Goal: Transaction & Acquisition: Download file/media

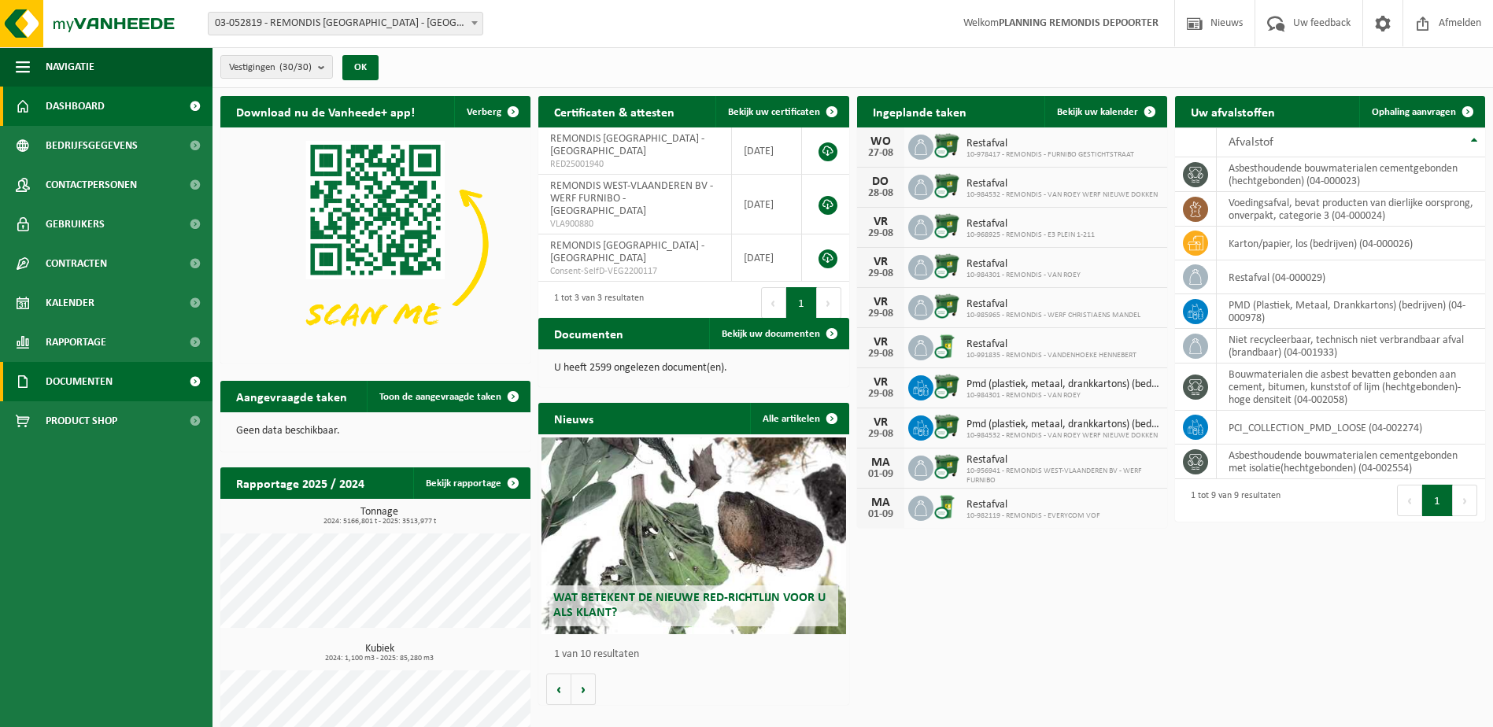
click at [83, 381] on span "Documenten" at bounding box center [79, 381] width 67 height 39
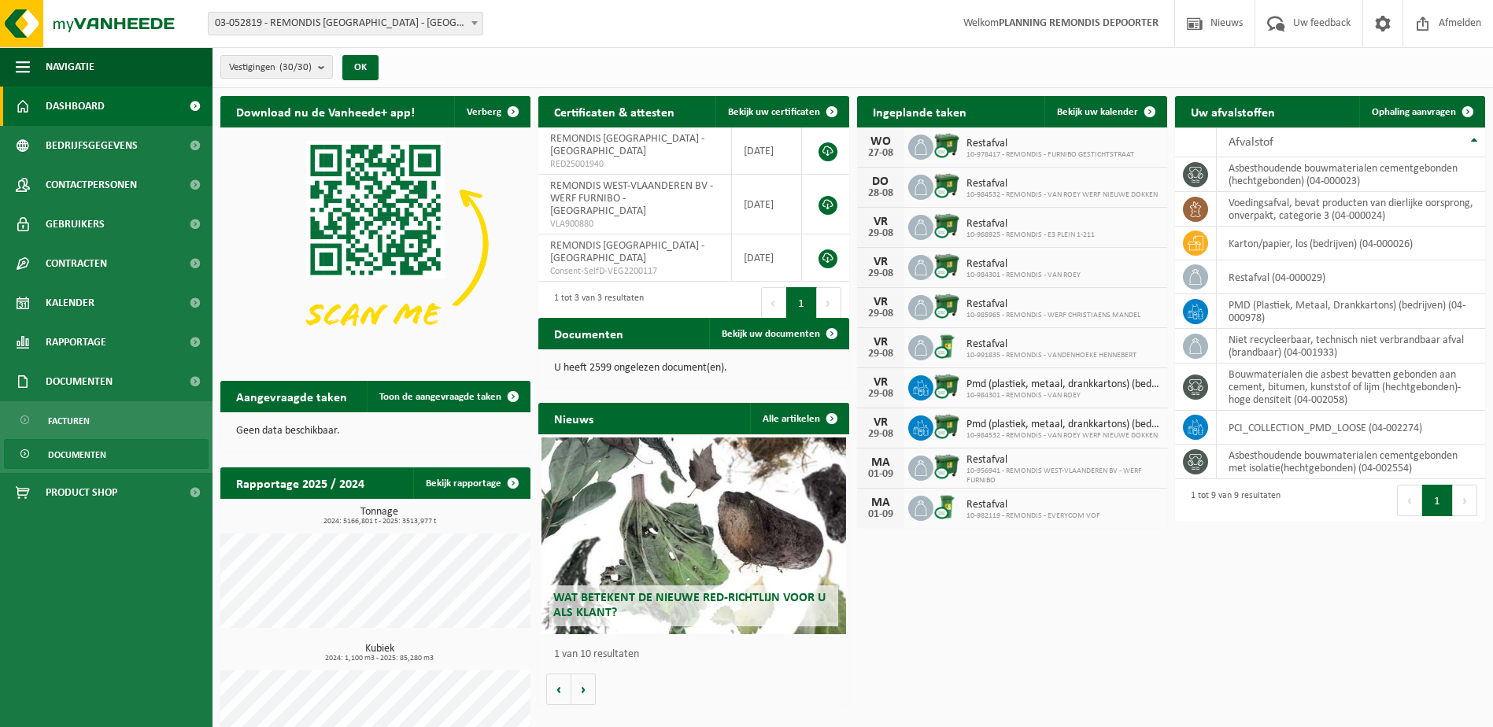
click at [84, 460] on span "Documenten" at bounding box center [77, 455] width 58 height 30
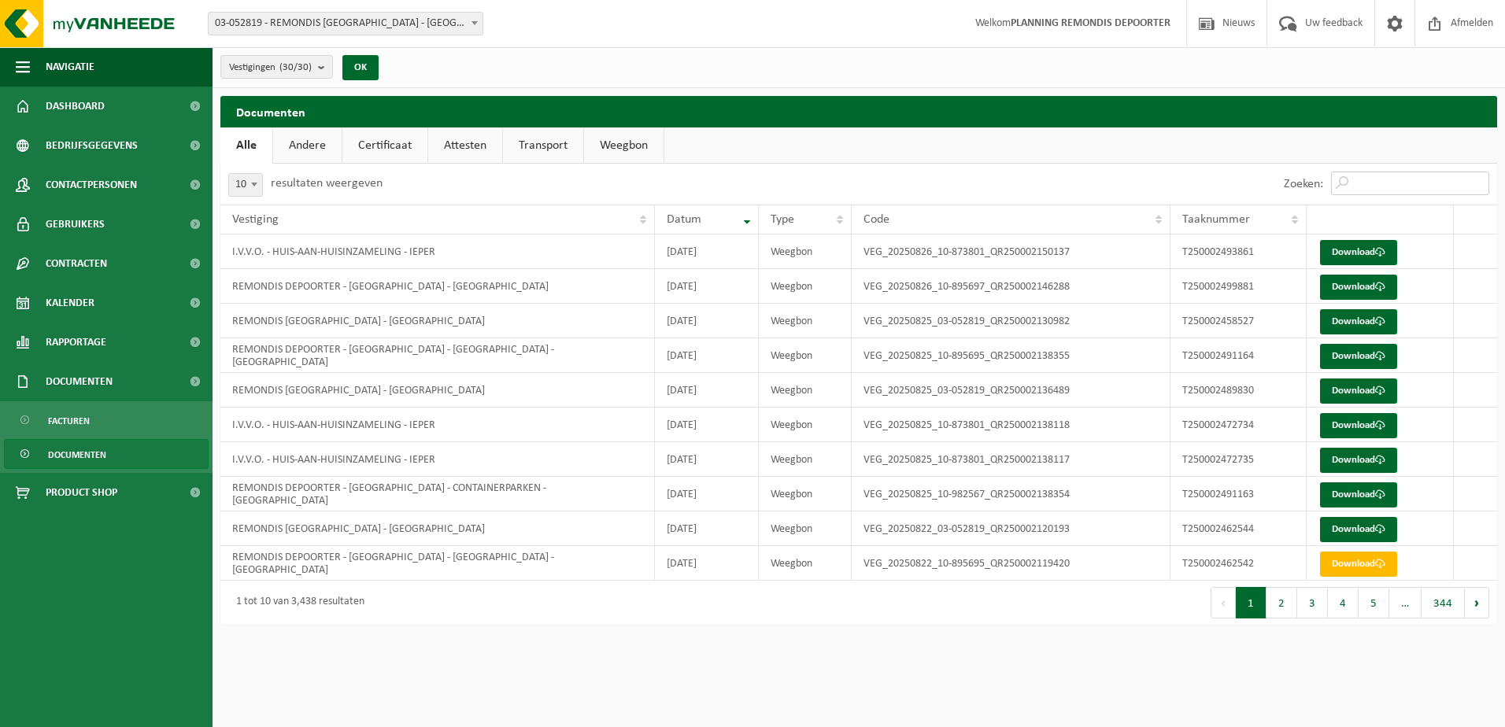
click at [1365, 187] on input "Zoeken:" at bounding box center [1410, 184] width 158 height 24
paste input "T250002472734"
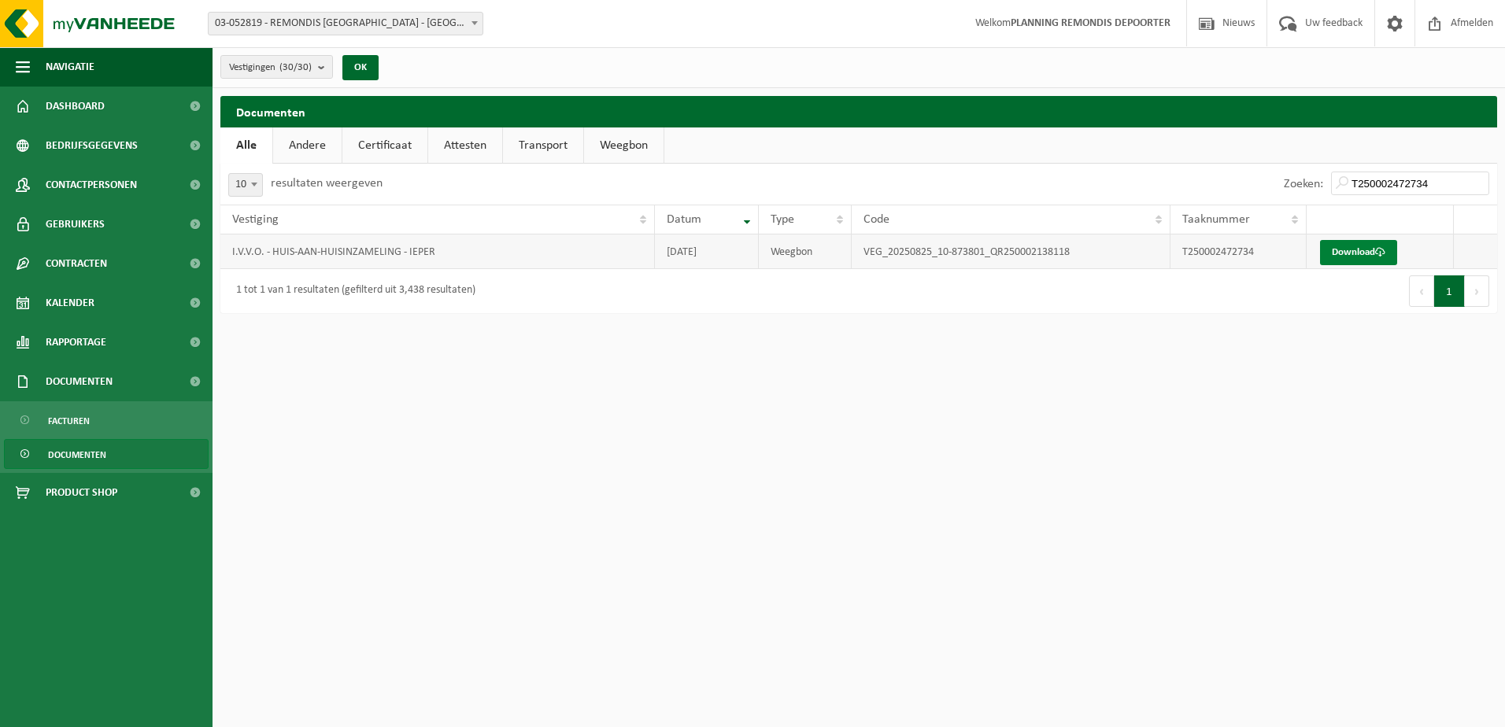
click at [1340, 263] on link "Download" at bounding box center [1358, 252] width 77 height 25
click at [1404, 189] on input "T250002472734" at bounding box center [1410, 184] width 158 height 24
paste input "5"
click at [1366, 238] on td "Download" at bounding box center [1379, 252] width 147 height 35
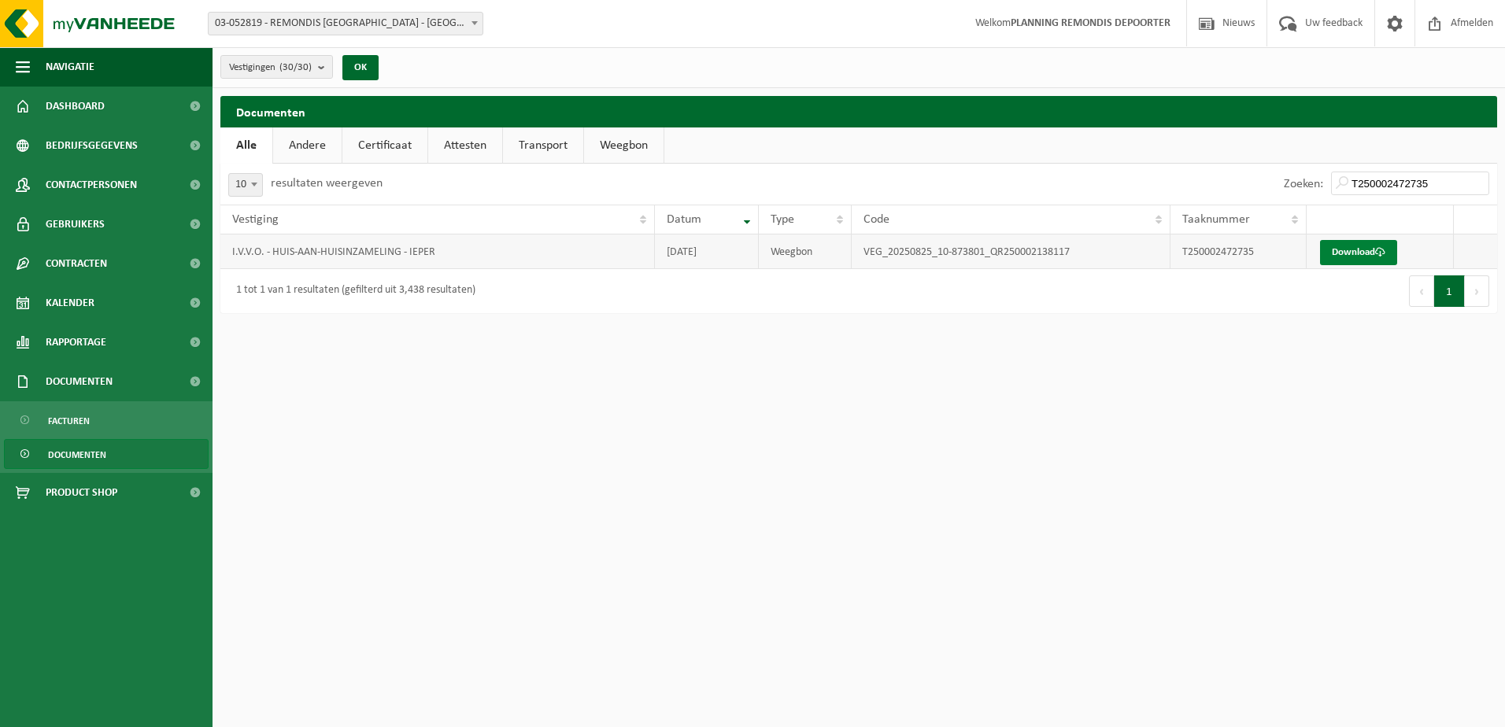
click at [1368, 249] on link "Download" at bounding box center [1358, 252] width 77 height 25
click at [1358, 179] on input "T250002472735" at bounding box center [1410, 184] width 158 height 24
paste input "93861"
type input "T250002493861"
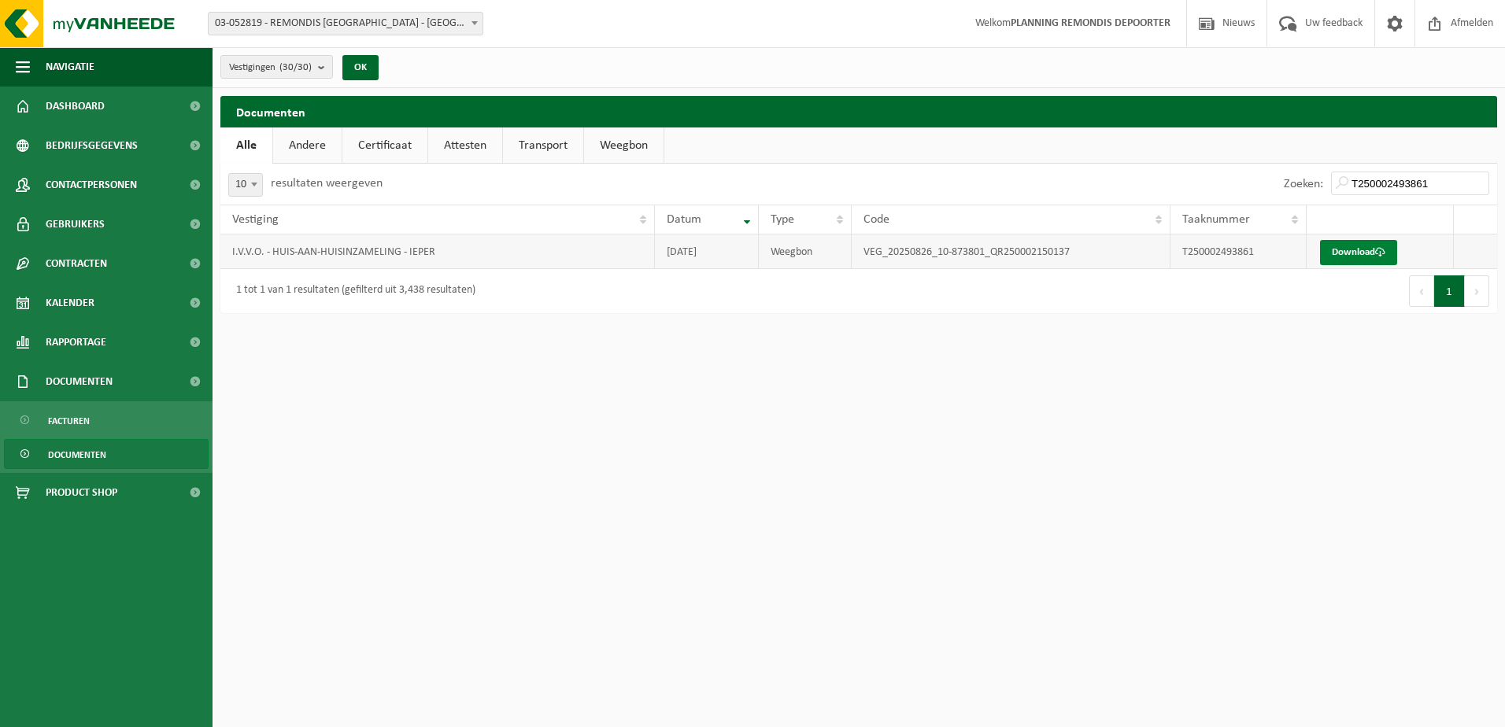
click at [1357, 251] on link "Download" at bounding box center [1358, 252] width 77 height 25
